Goal: Transaction & Acquisition: Purchase product/service

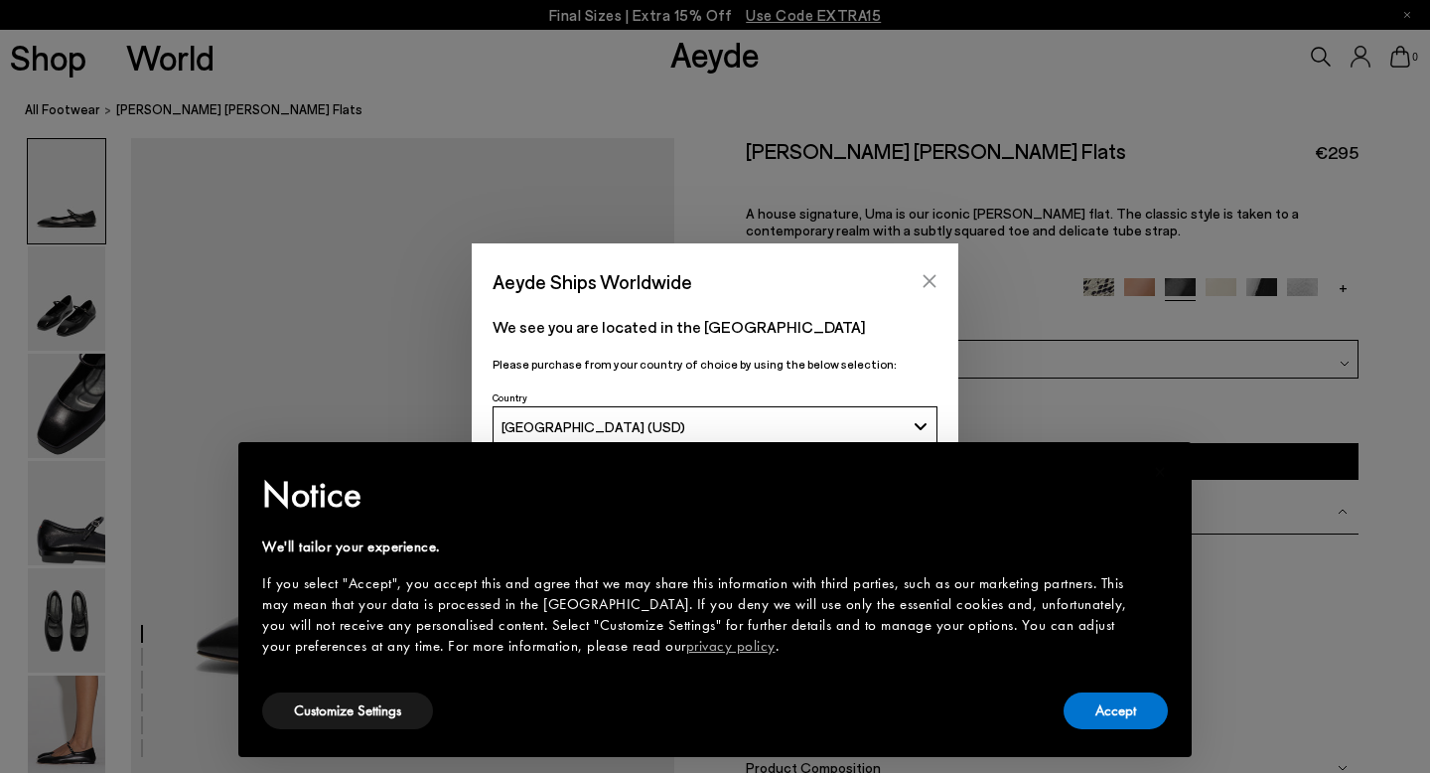
click at [933, 282] on icon "Close" at bounding box center [930, 281] width 16 height 16
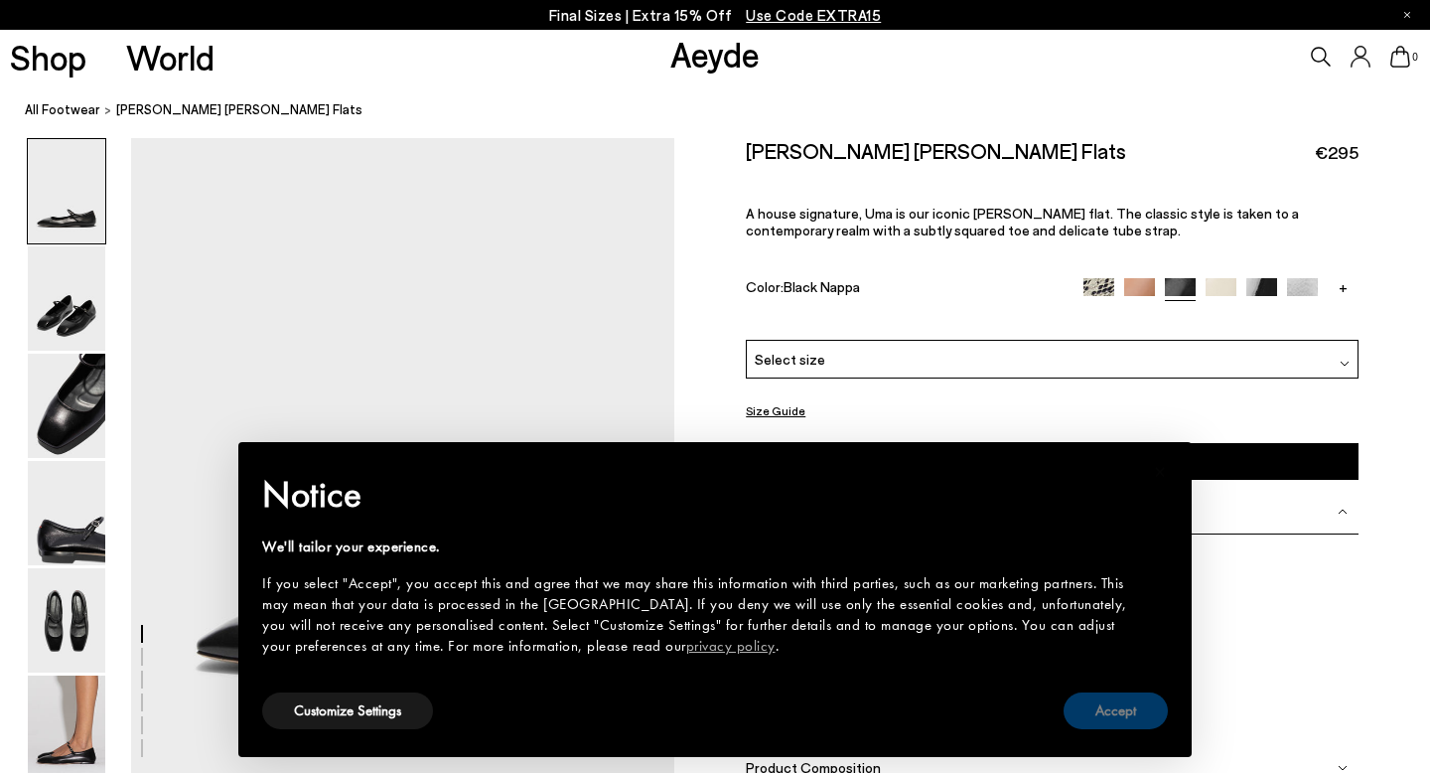
click at [1123, 727] on button "Accept" at bounding box center [1116, 710] width 104 height 37
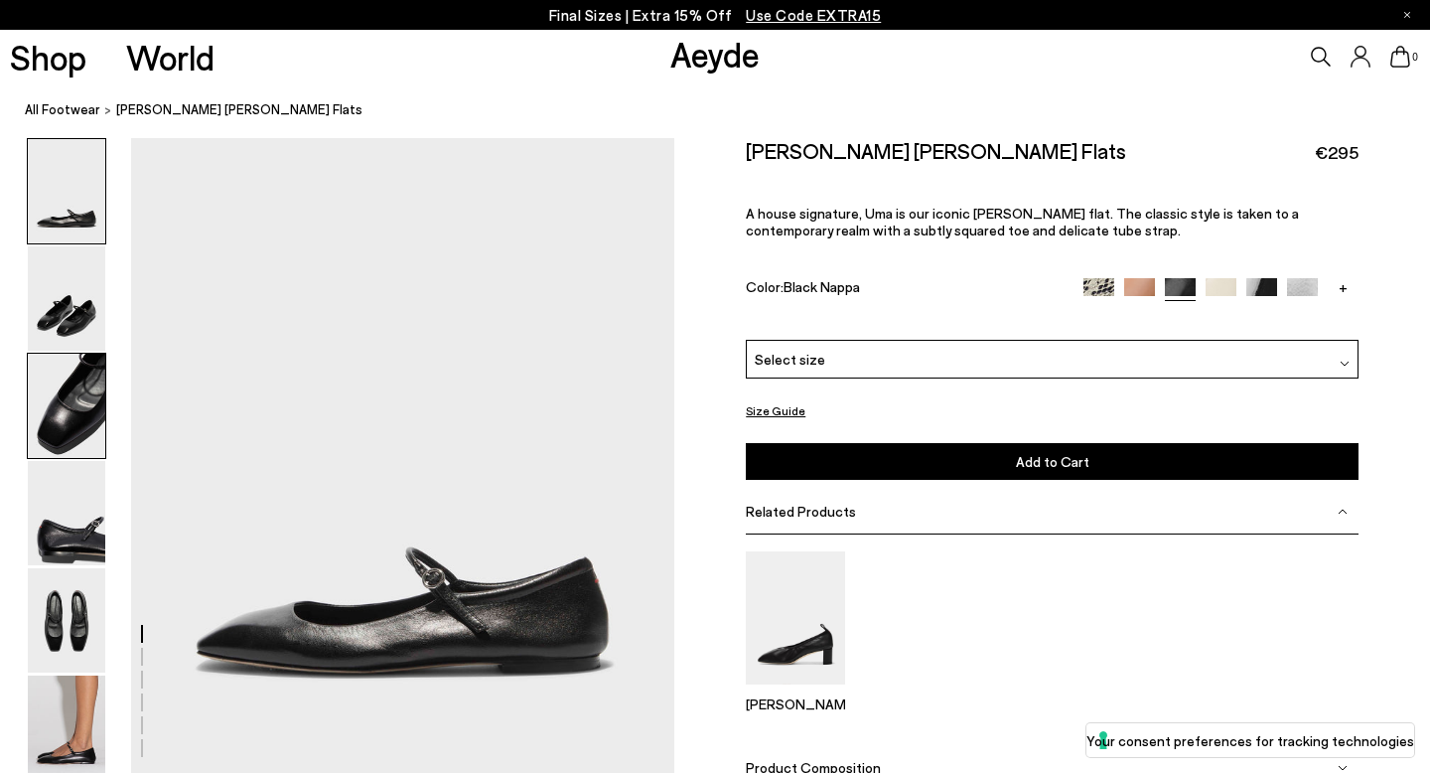
click at [75, 443] on img at bounding box center [66, 406] width 77 height 104
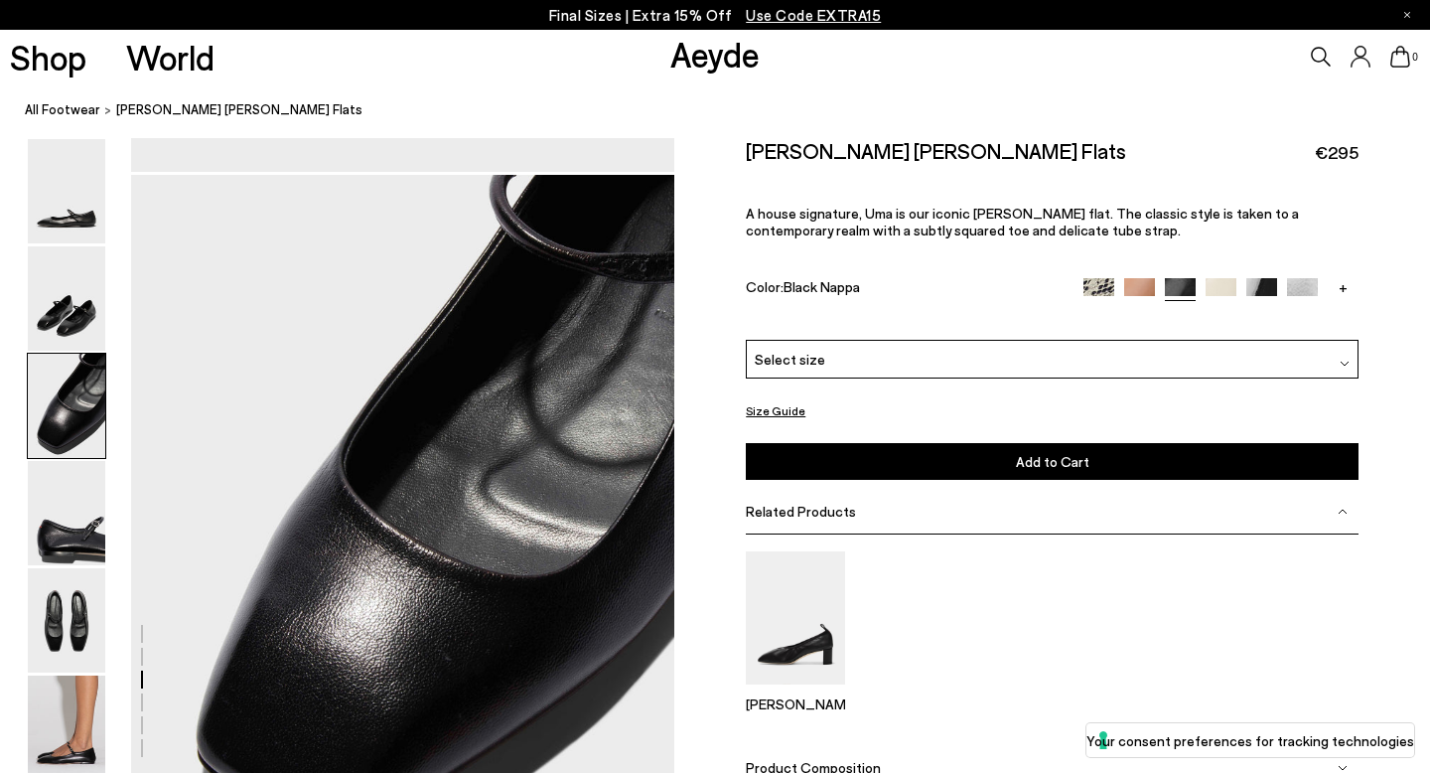
scroll to position [1367, 0]
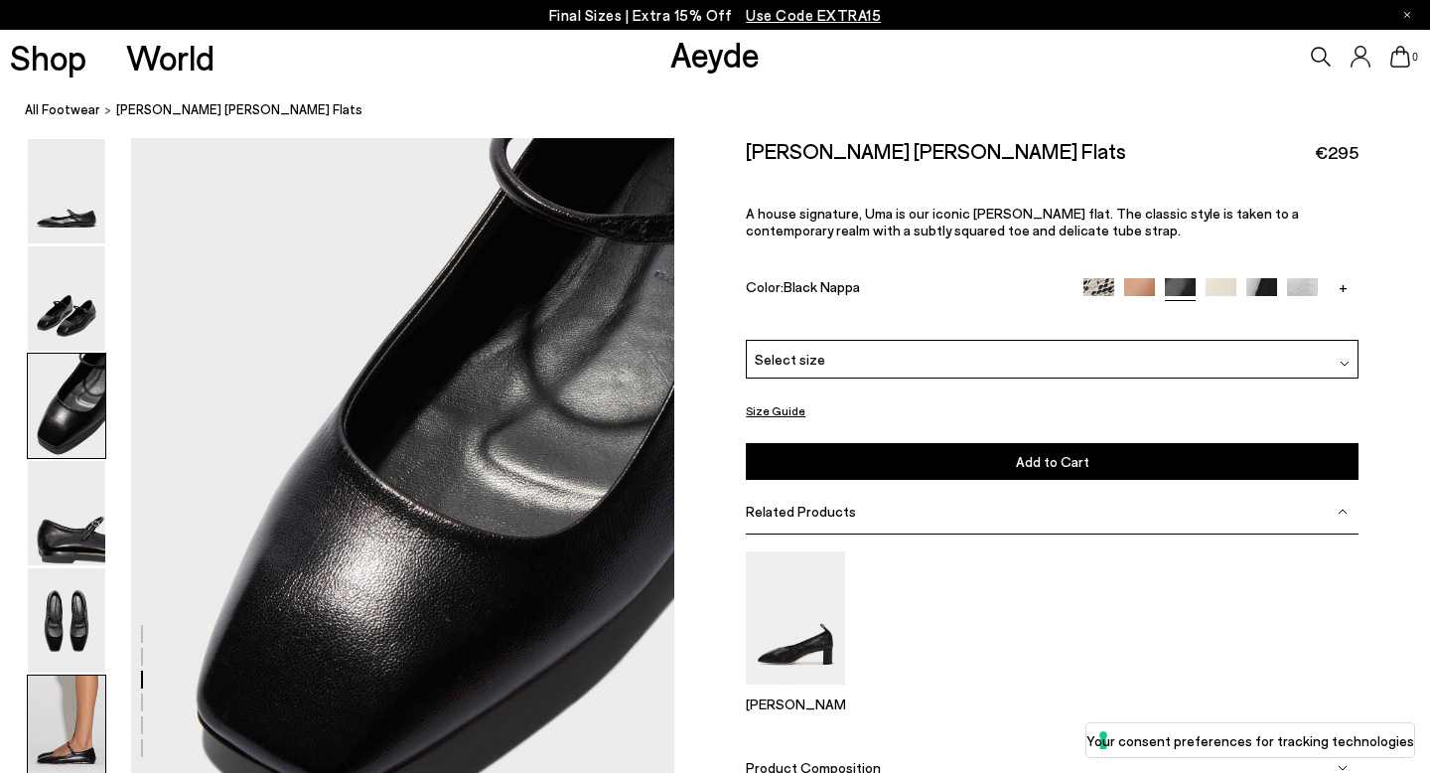
click at [93, 716] on img at bounding box center [66, 727] width 77 height 104
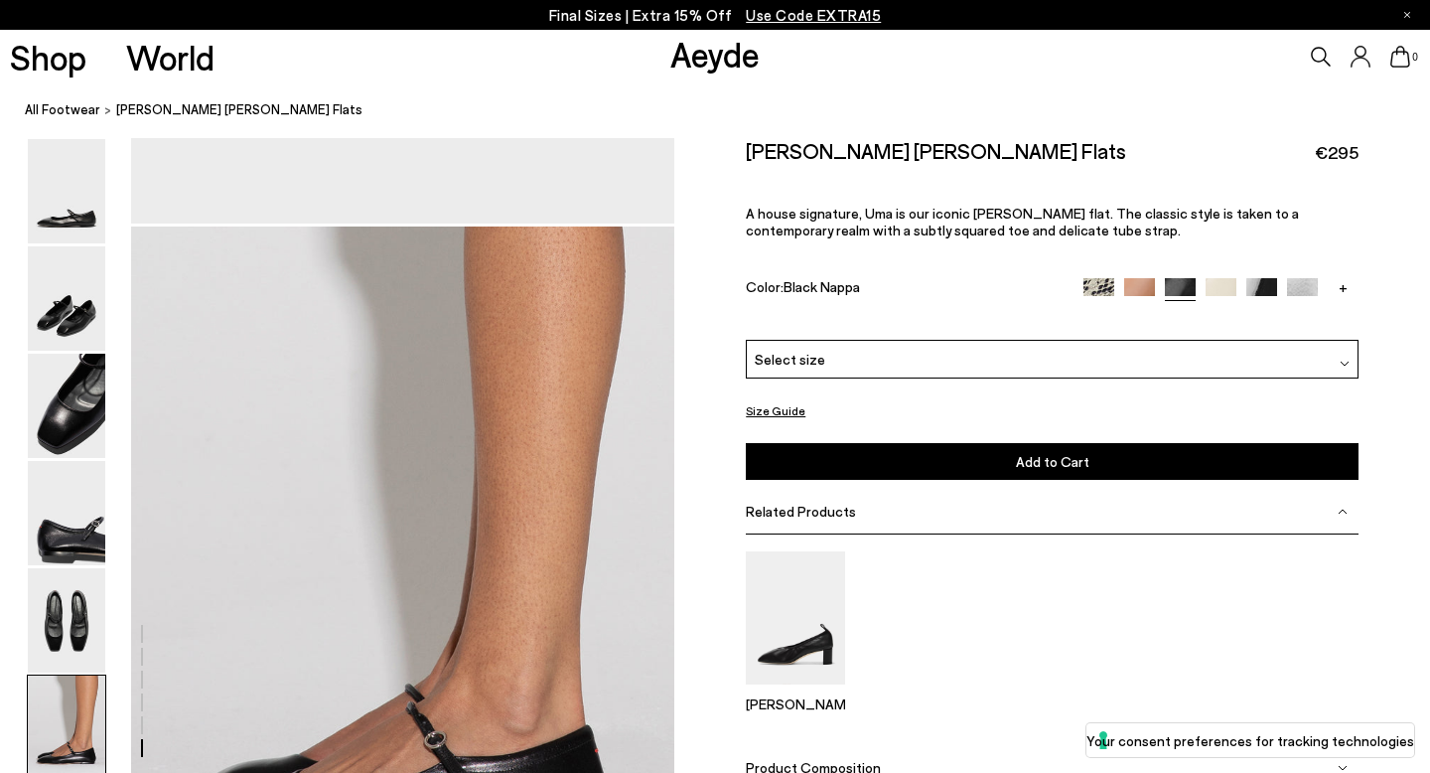
scroll to position [3430, 0]
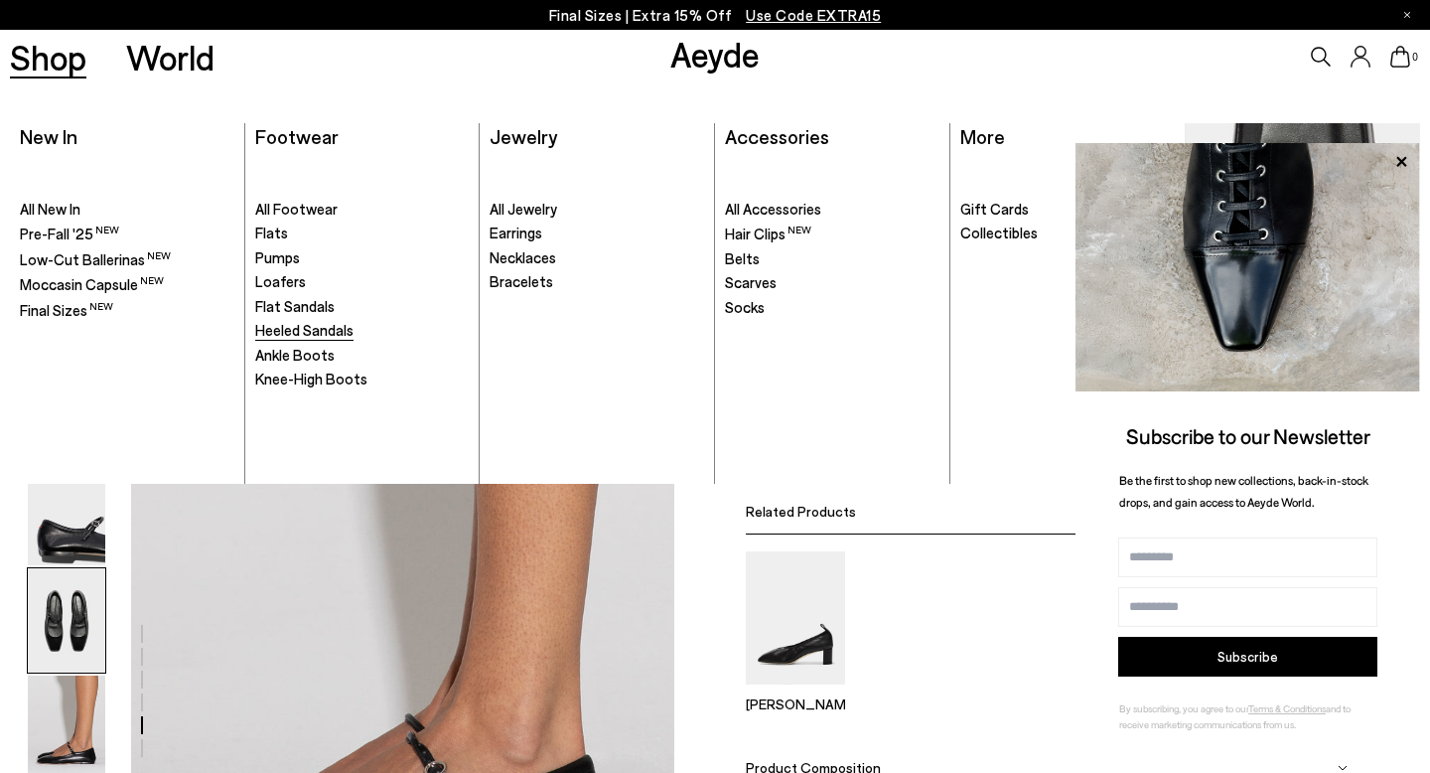
click at [278, 329] on span "Heeled Sandals" at bounding box center [304, 330] width 98 height 18
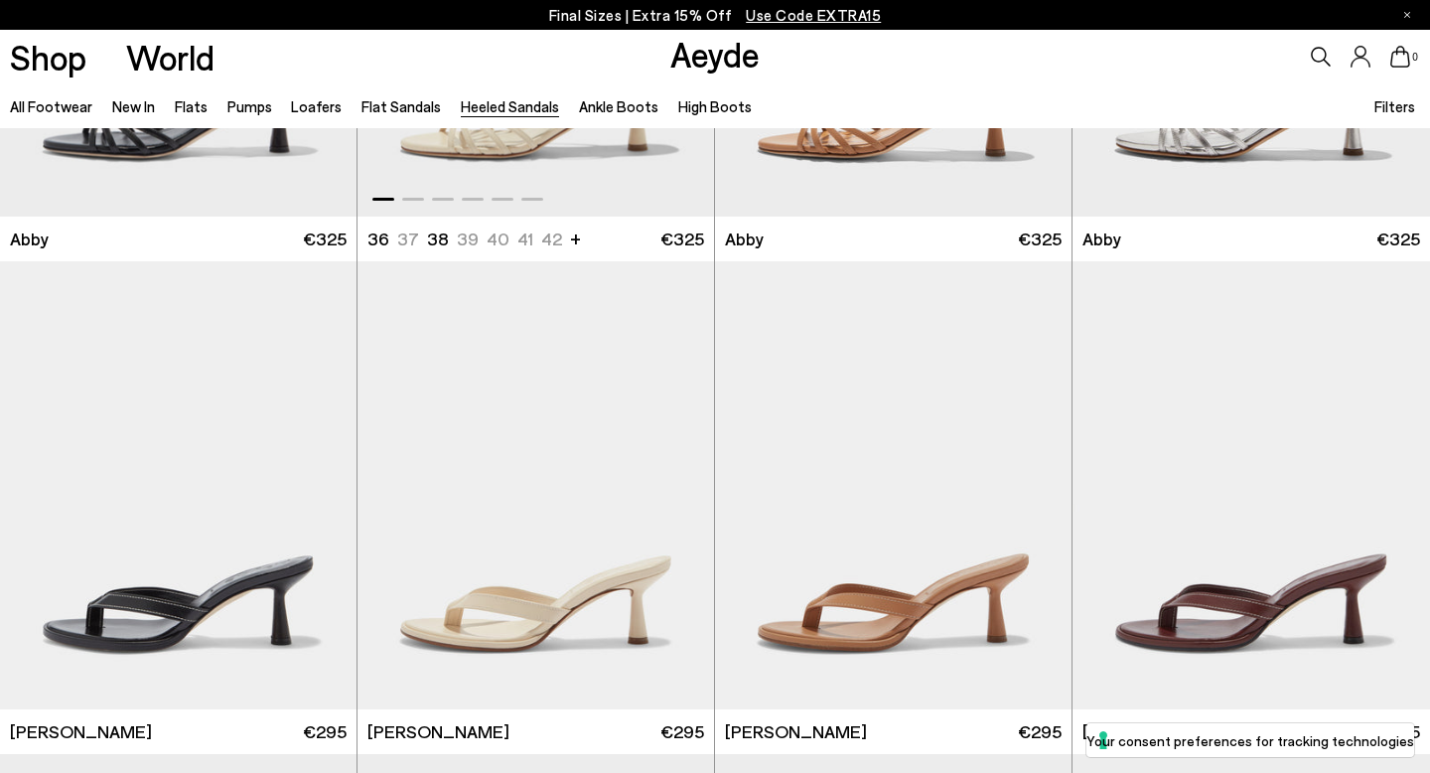
scroll to position [365, 0]
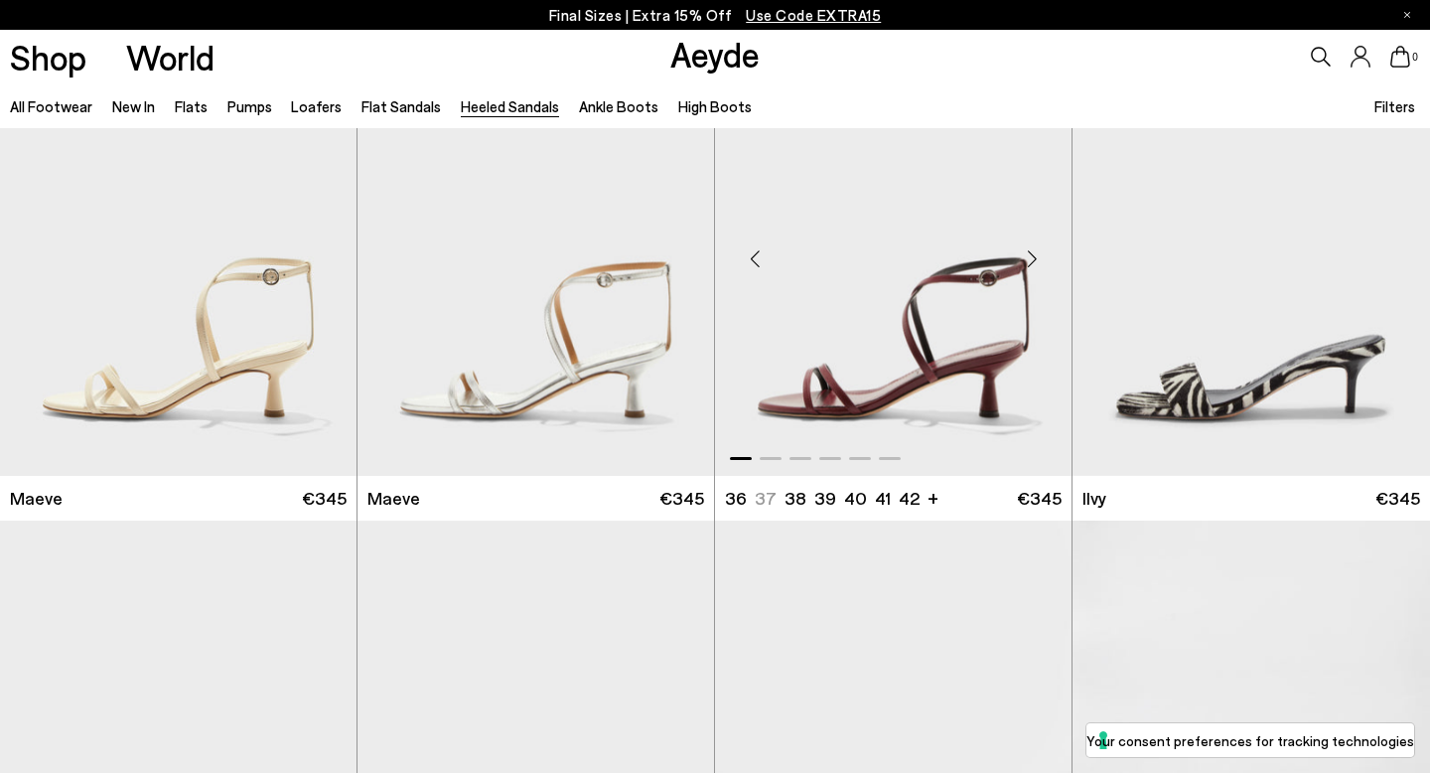
scroll to position [2562, 0]
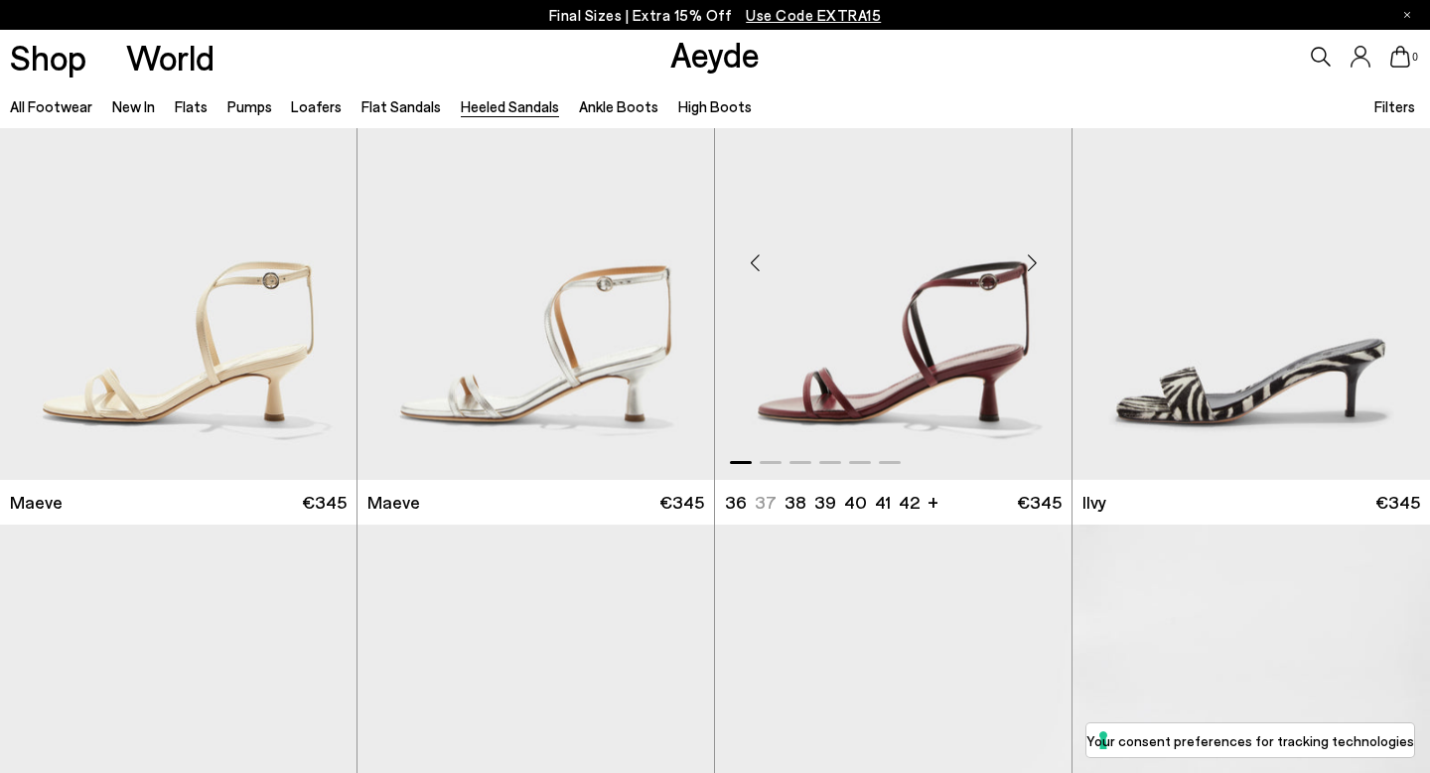
click at [1036, 258] on div "Next slide" at bounding box center [1032, 263] width 60 height 60
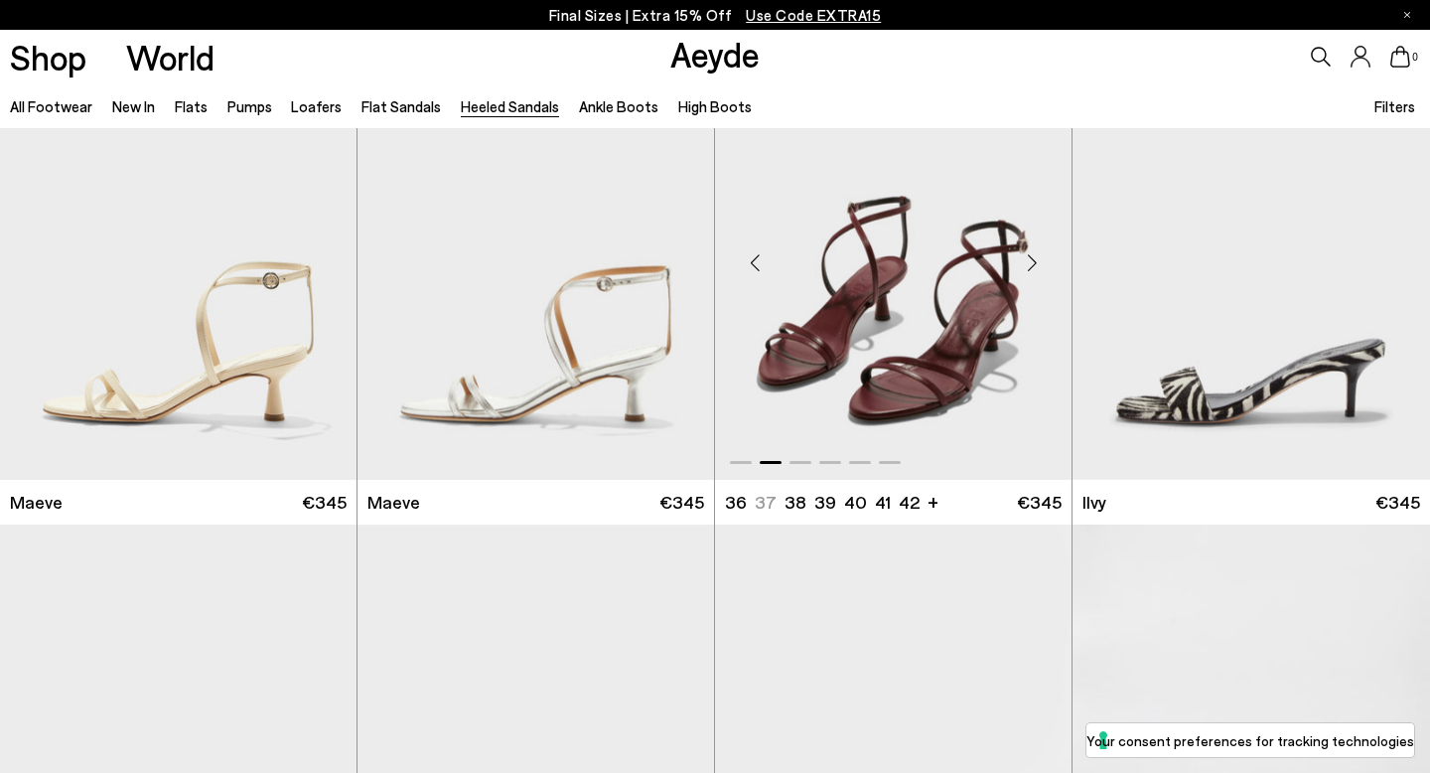
click at [1037, 258] on div "Next slide" at bounding box center [1032, 263] width 60 height 60
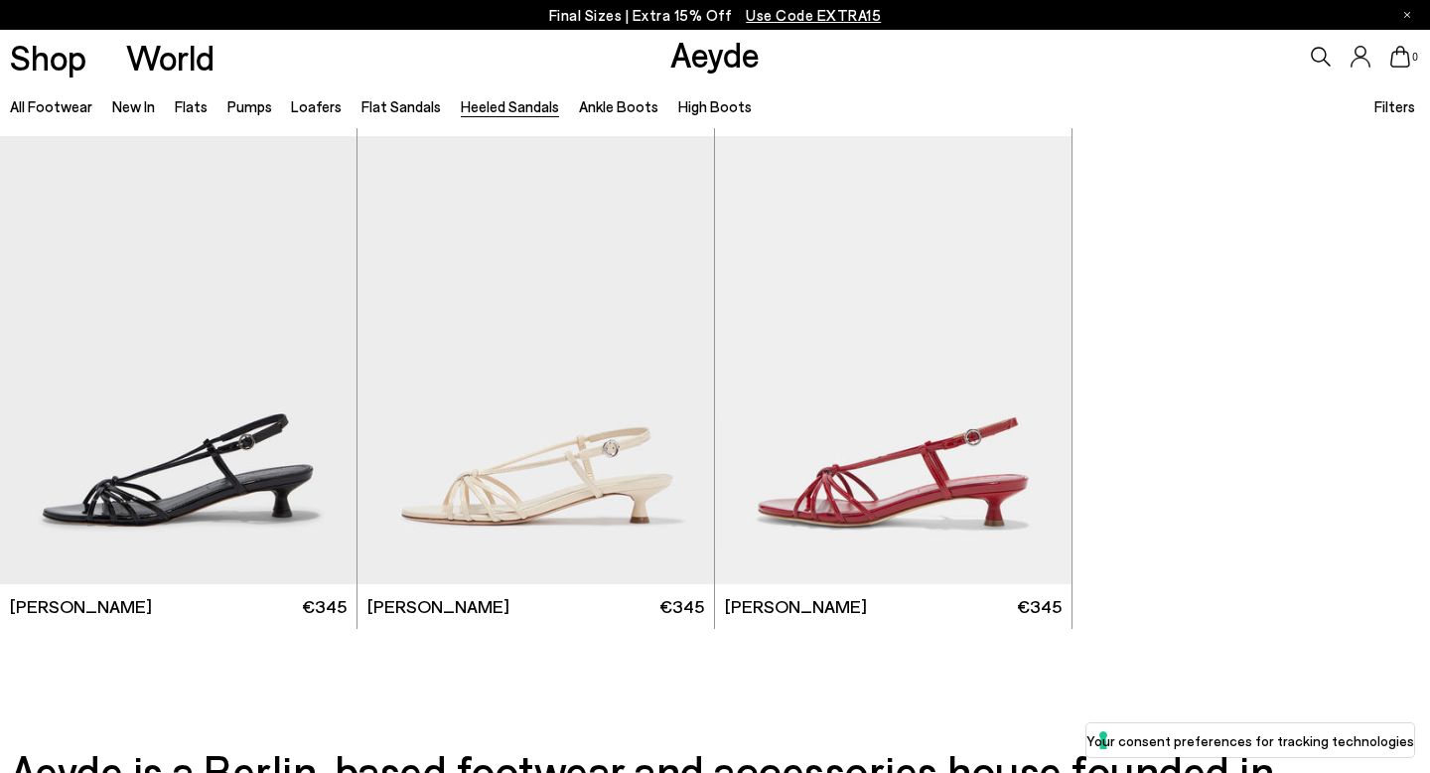
scroll to position [4432, 0]
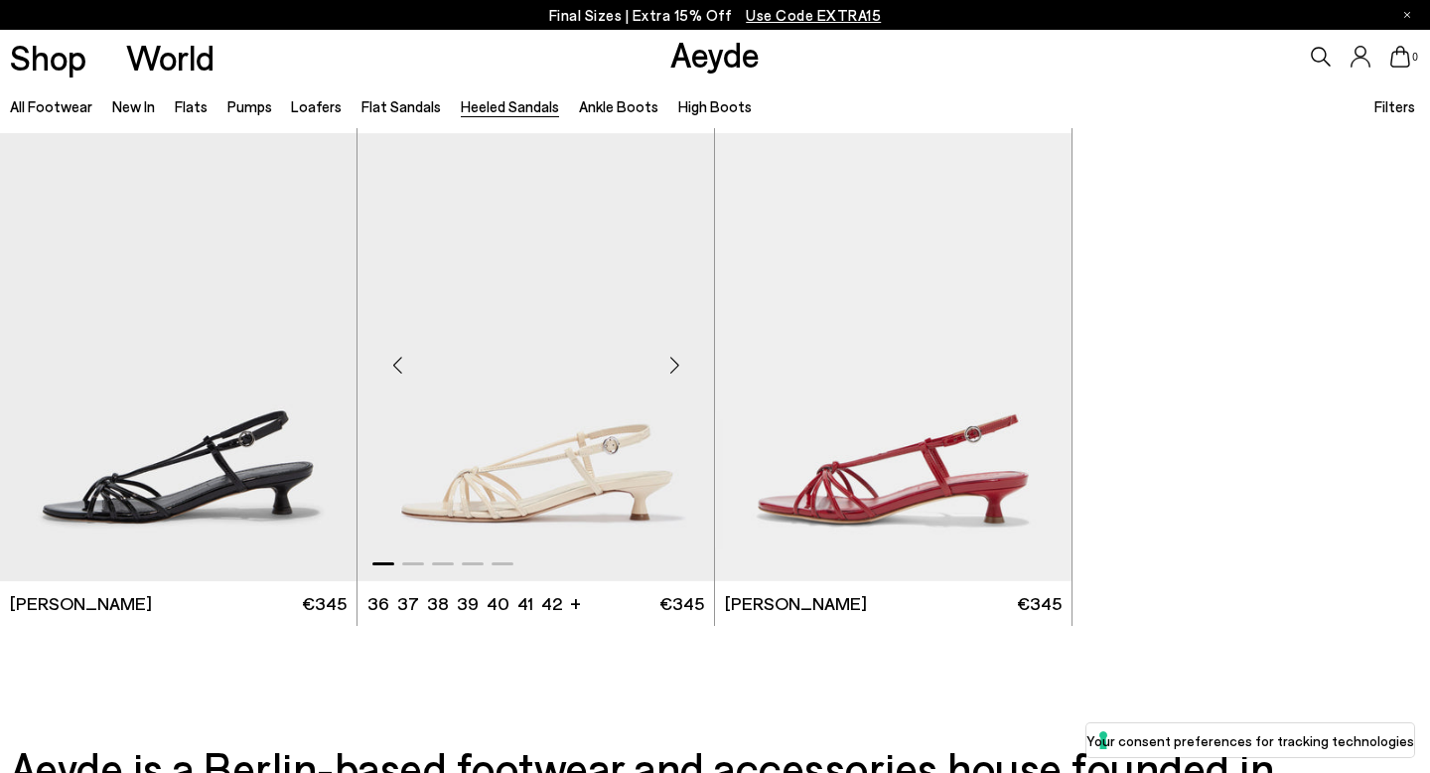
click at [675, 367] on div "Next slide" at bounding box center [674, 366] width 60 height 60
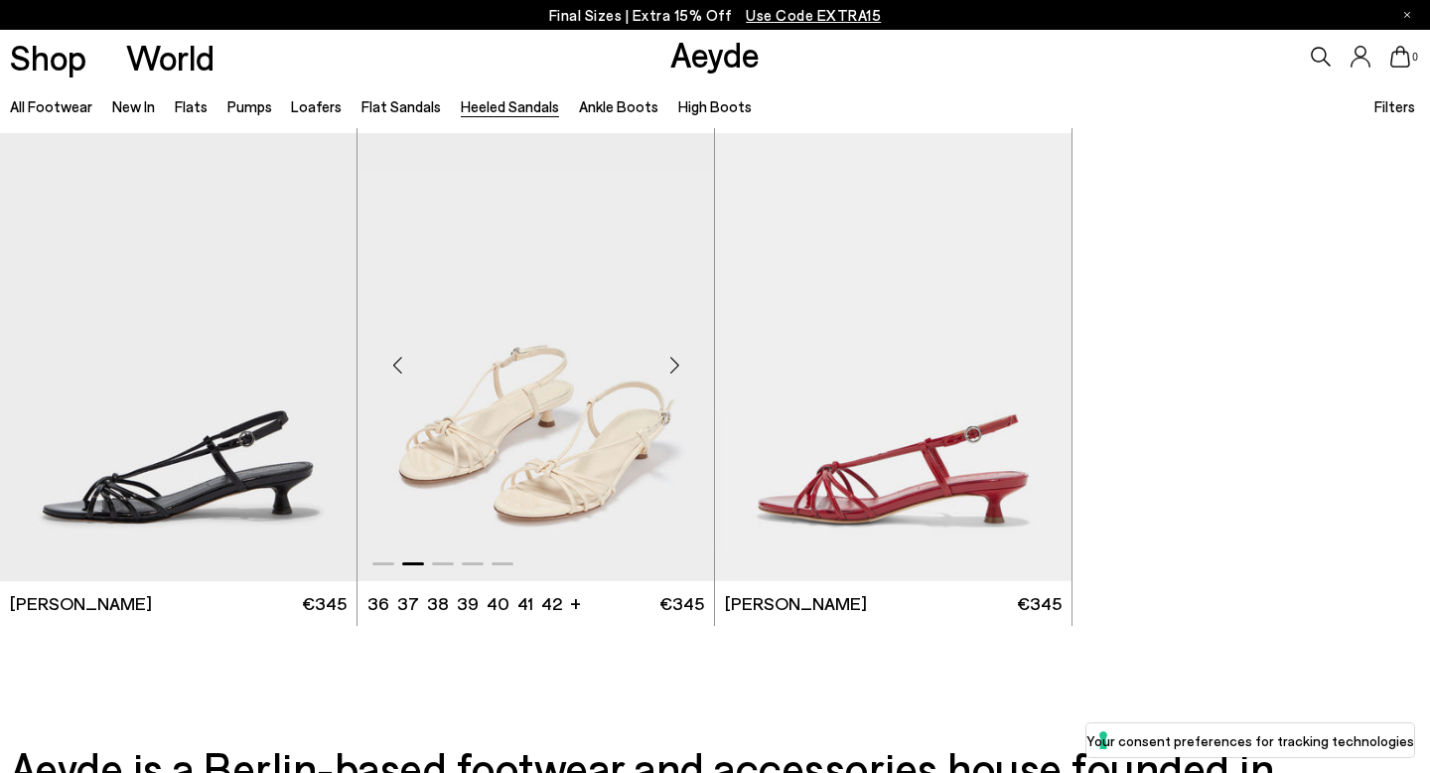
click at [675, 367] on div "Next slide" at bounding box center [674, 366] width 60 height 60
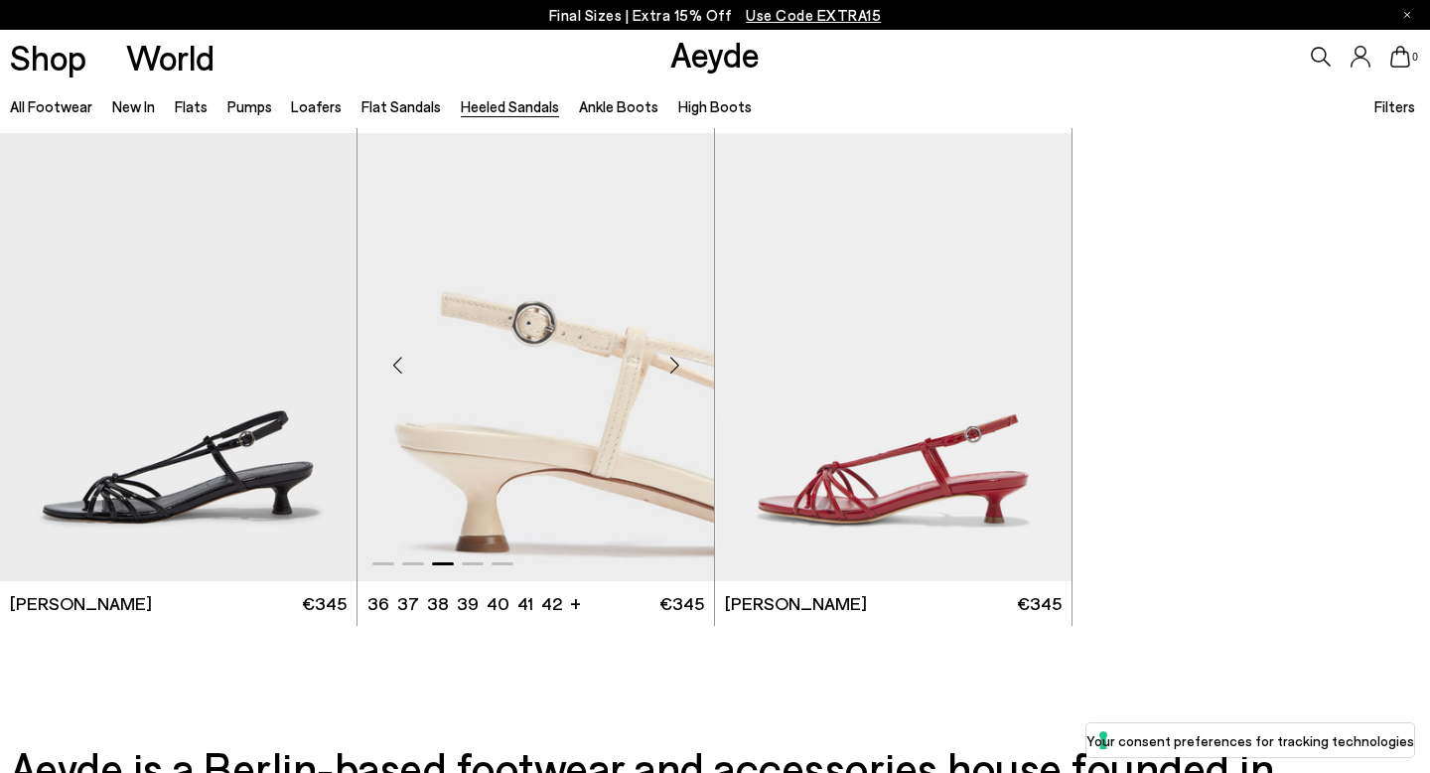
click at [675, 367] on div "Next slide" at bounding box center [674, 366] width 60 height 60
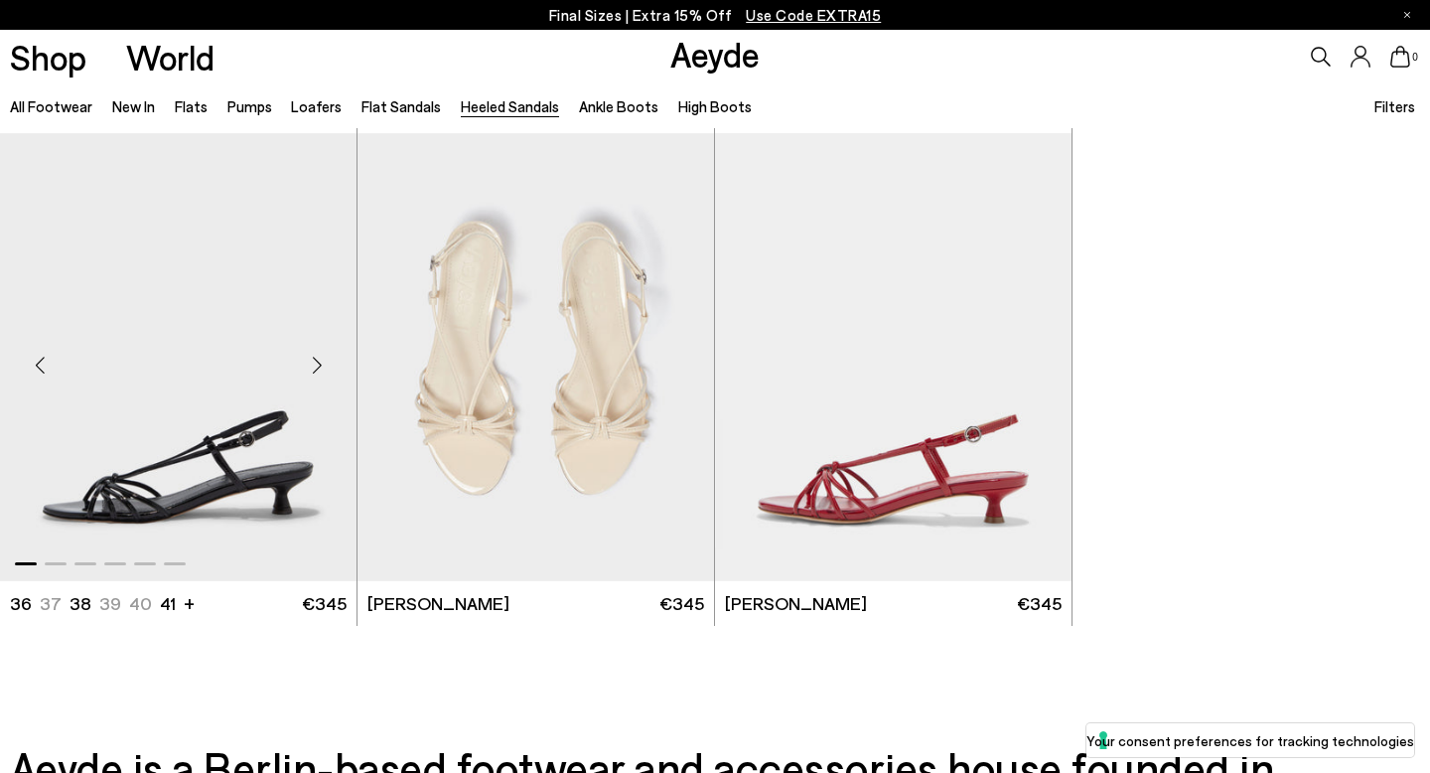
click at [319, 372] on div "Next slide" at bounding box center [317, 366] width 60 height 60
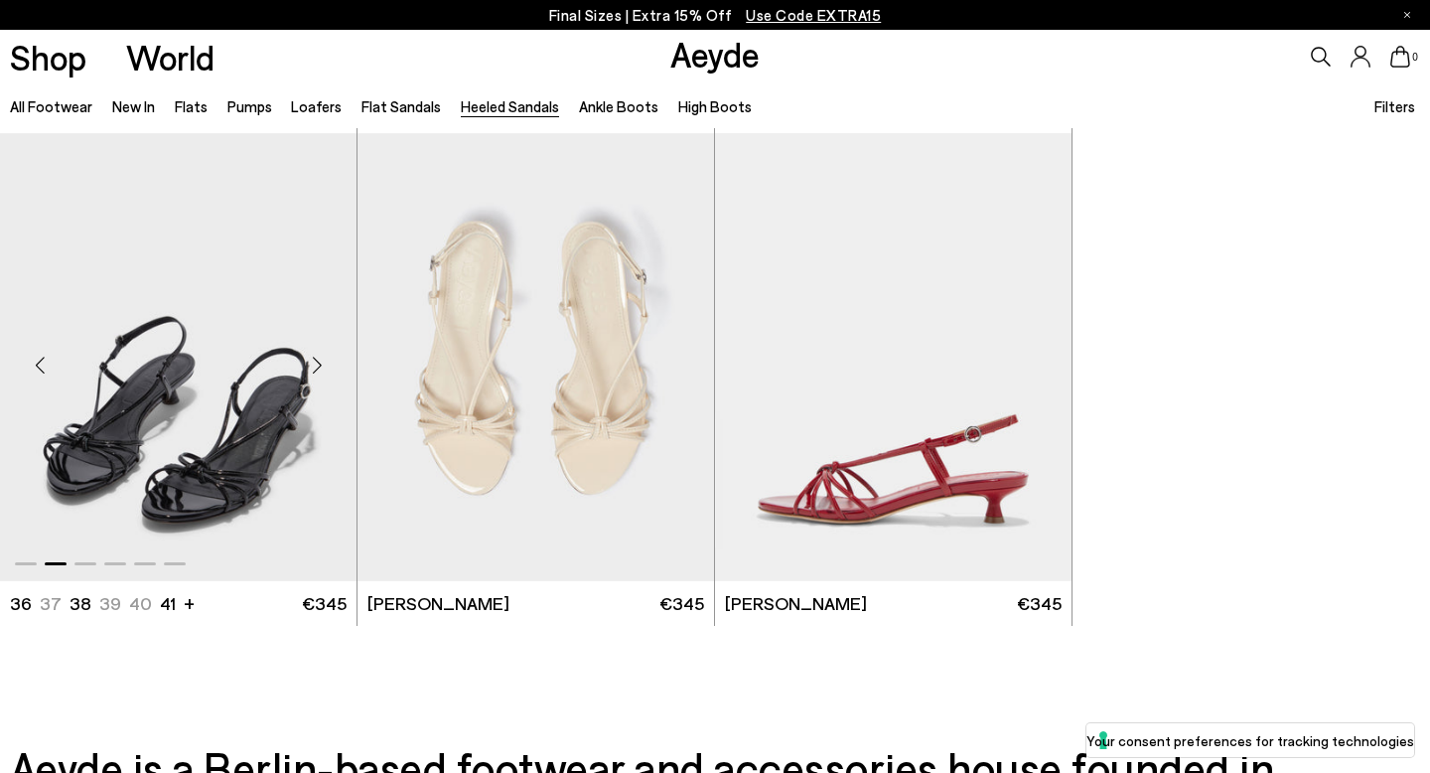
click at [320, 372] on div "Next slide" at bounding box center [317, 366] width 60 height 60
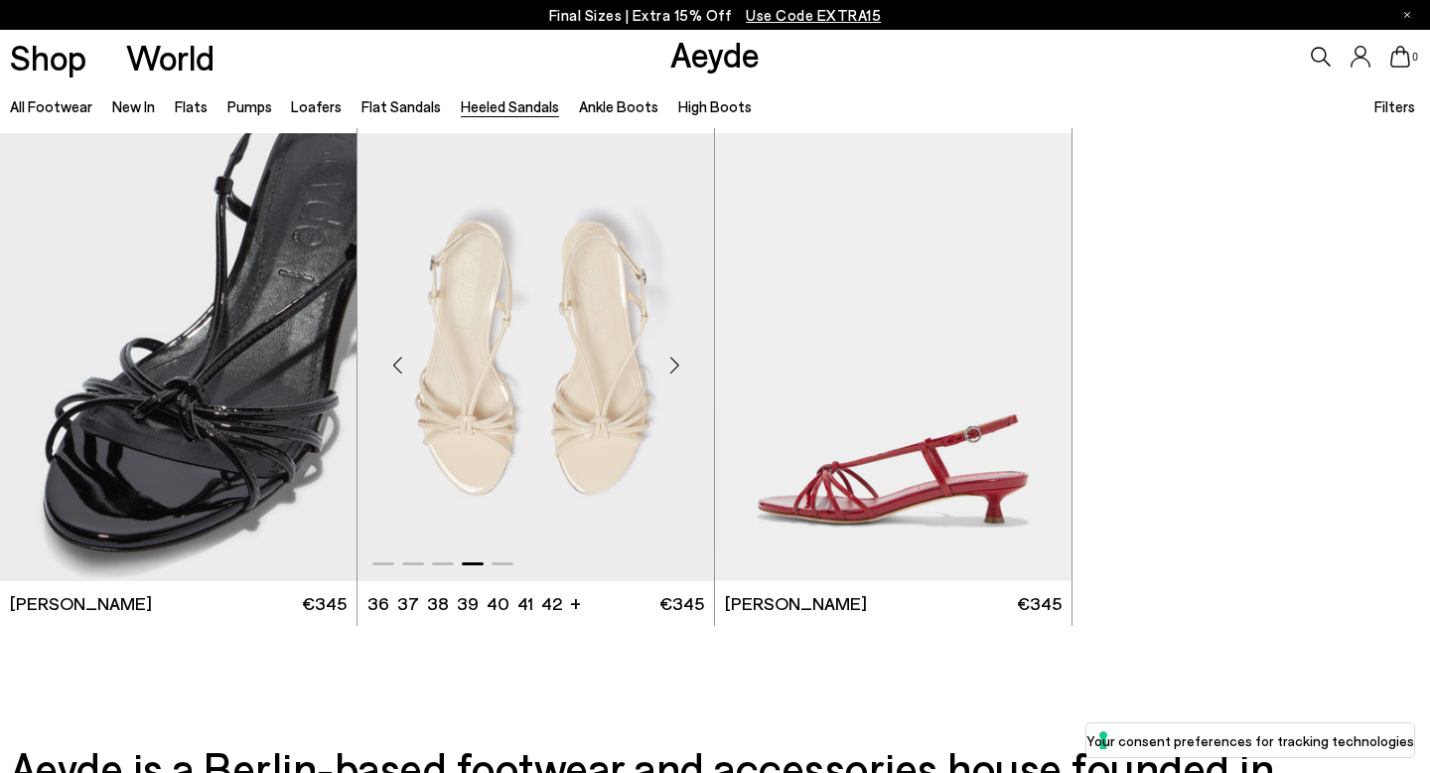
click at [682, 366] on div "Next slide" at bounding box center [674, 366] width 60 height 60
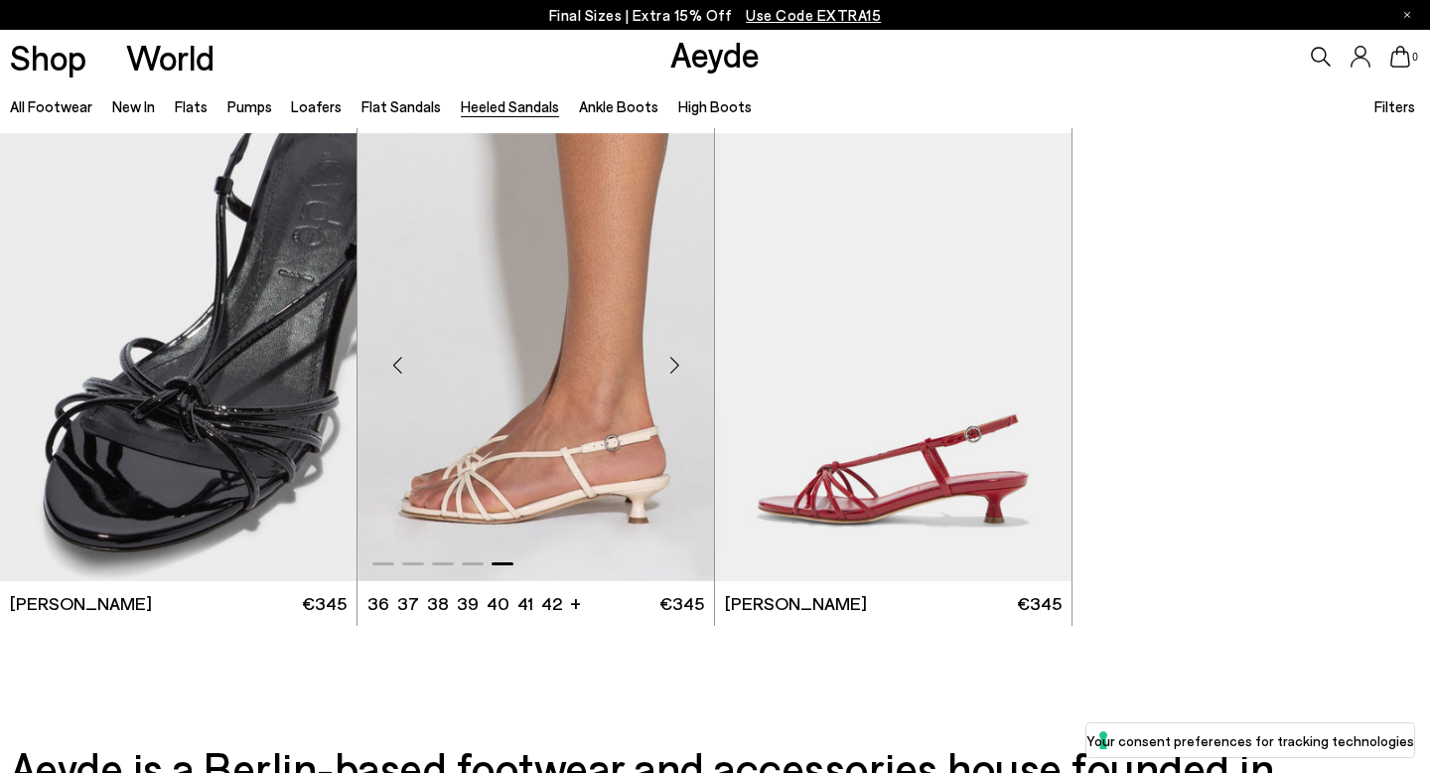
click at [628, 492] on img "5 / 5" at bounding box center [535, 357] width 356 height 448
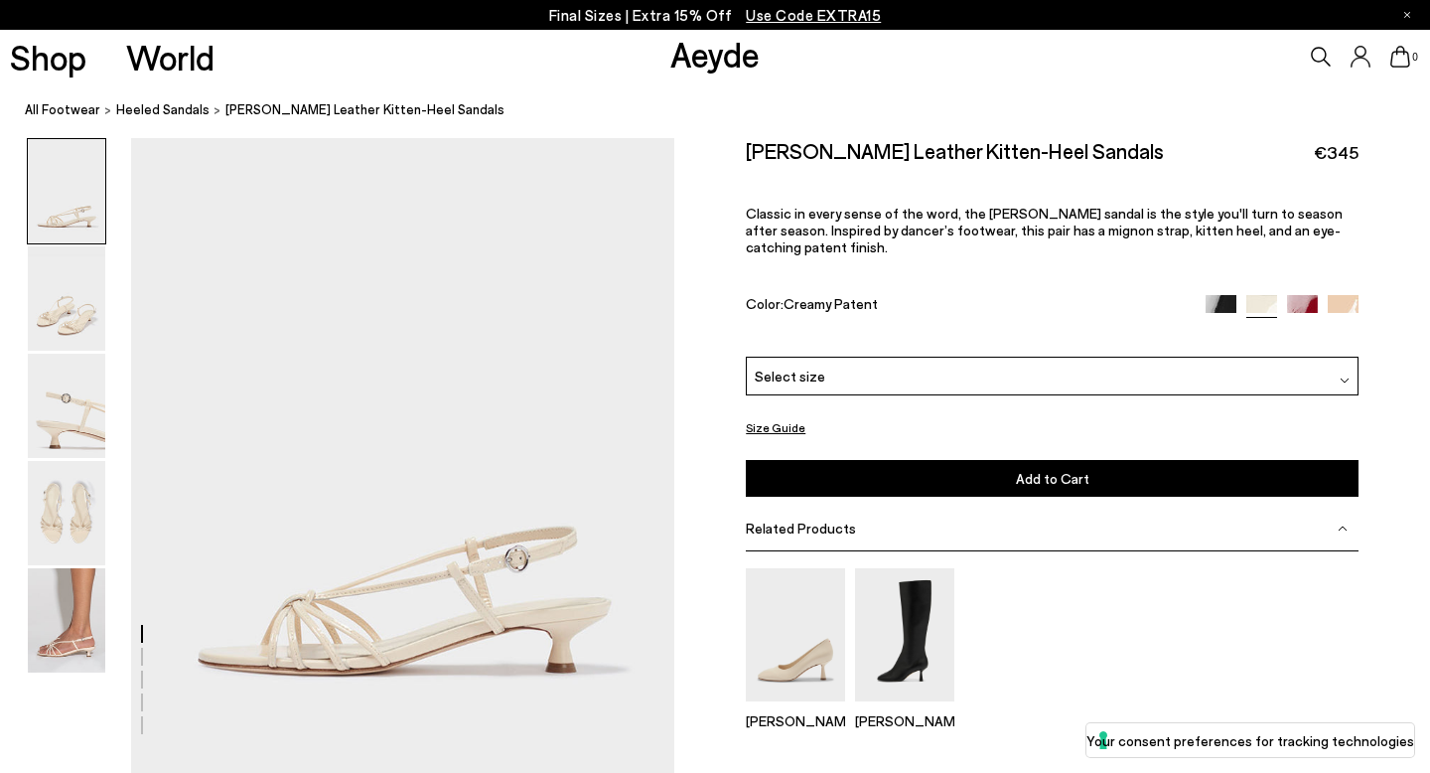
click at [771, 415] on button "Size Guide" at bounding box center [776, 427] width 60 height 25
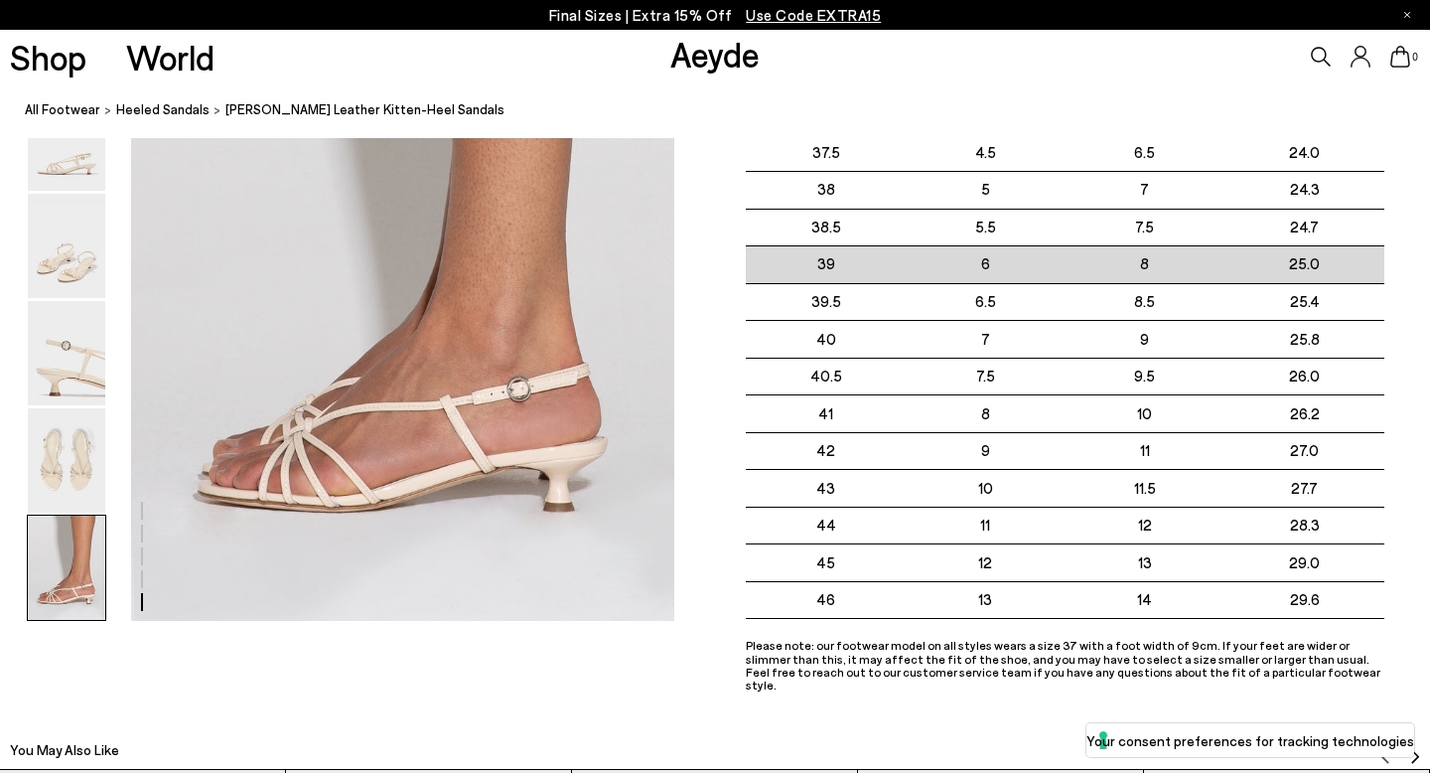
scroll to position [3083, 0]
